Goal: Task Accomplishment & Management: Use online tool/utility

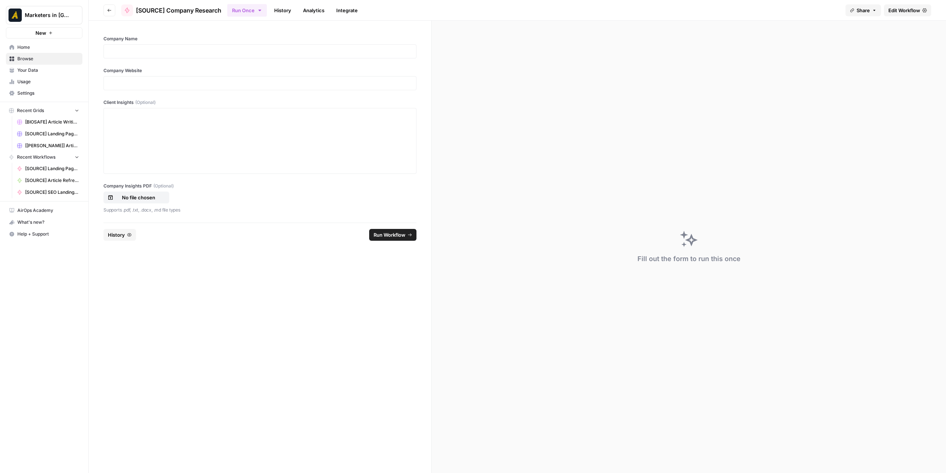
click at [893, 11] on span "Edit Workflow" at bounding box center [905, 10] width 32 height 7
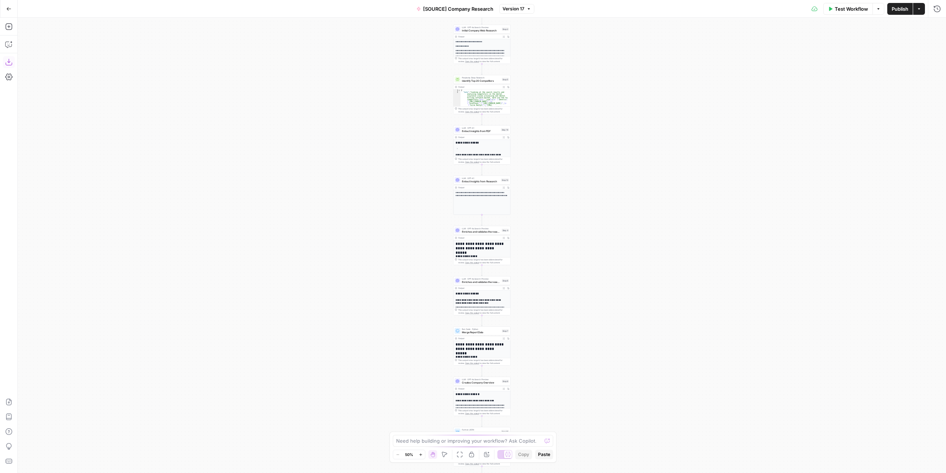
click at [10, 65] on icon "button" at bounding box center [8, 62] width 7 height 7
